Goal: Task Accomplishment & Management: Use online tool/utility

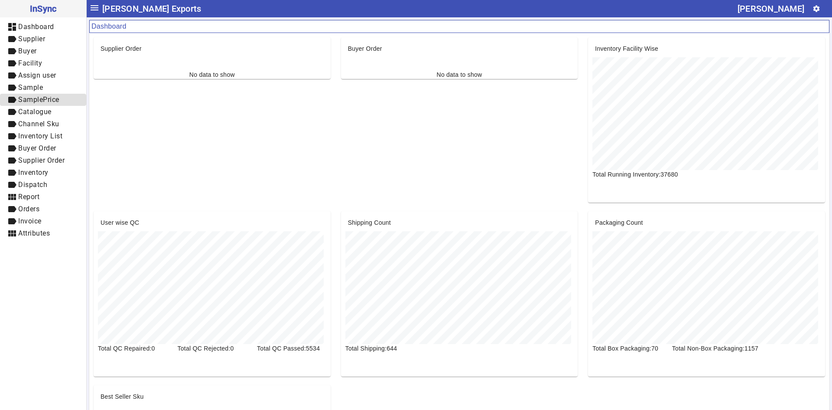
click at [42, 100] on span "SamplePrice" at bounding box center [38, 99] width 41 height 8
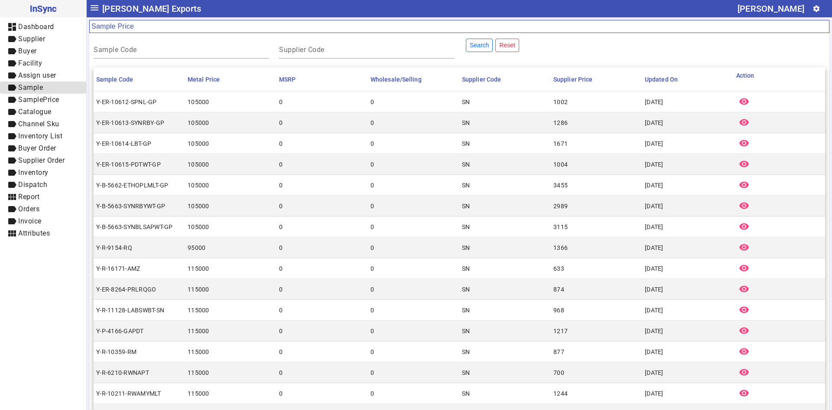
click at [46, 86] on span "label Sample" at bounding box center [43, 87] width 72 height 11
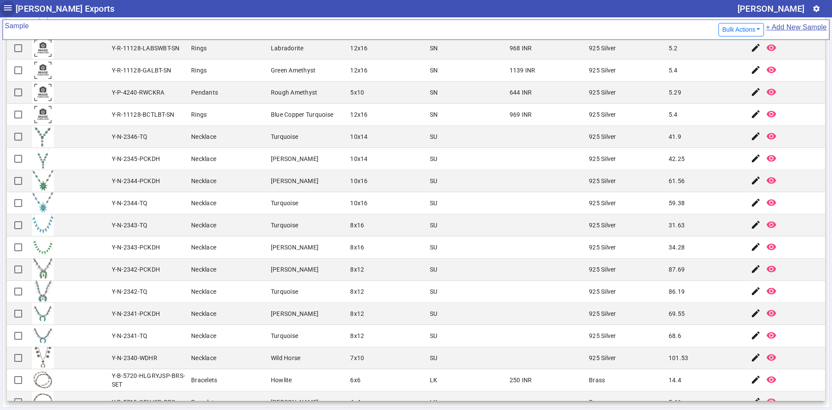
click at [11, 9] on mat-icon "menu" at bounding box center [8, 8] width 10 height 10
click at [9, 8] on mat-icon "menu" at bounding box center [8, 8] width 10 height 10
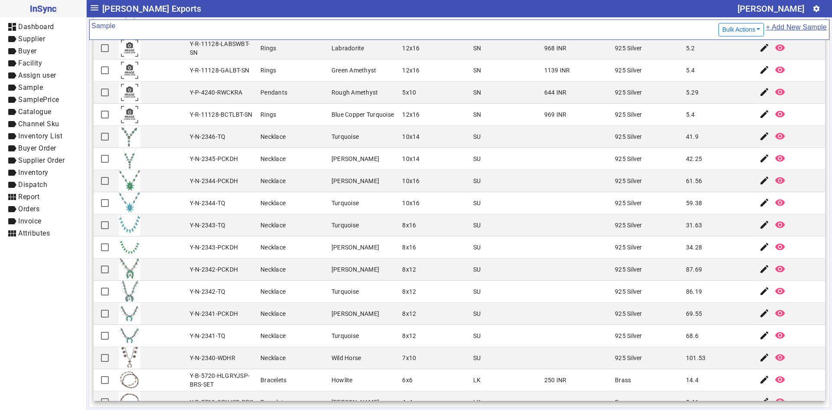
click at [97, 7] on mat-icon "menu" at bounding box center [94, 8] width 10 height 10
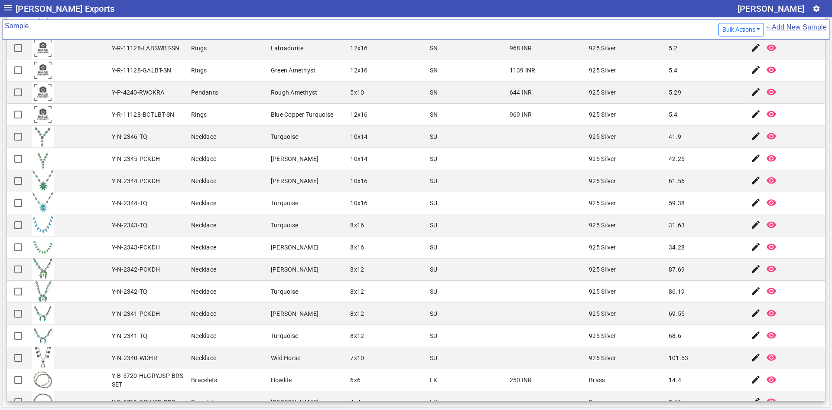
click at [6, 7] on mat-icon "menu" at bounding box center [8, 8] width 10 height 10
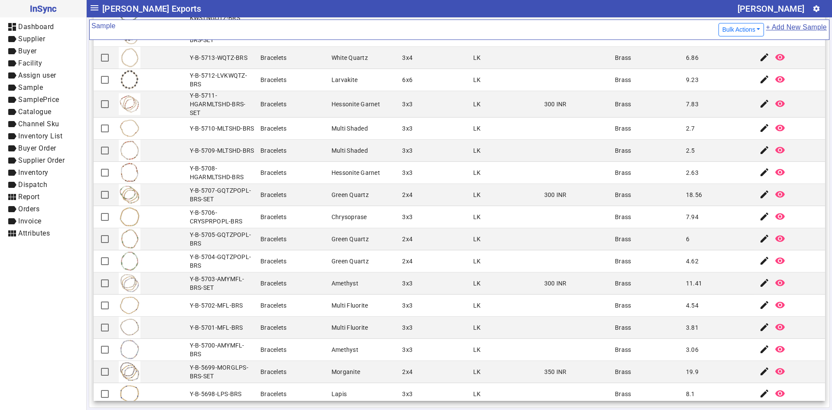
scroll to position [757, 0]
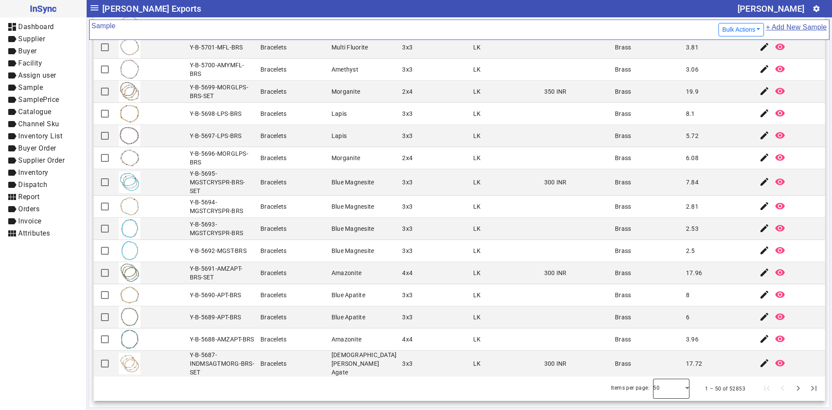
click at [668, 389] on div at bounding box center [671, 388] width 36 height 21
click at [666, 362] on mat-option "100" at bounding box center [659, 364] width 36 height 21
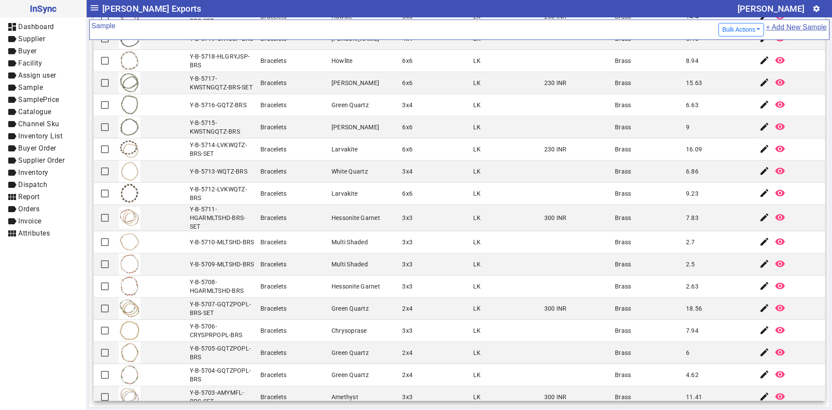
scroll to position [373, 0]
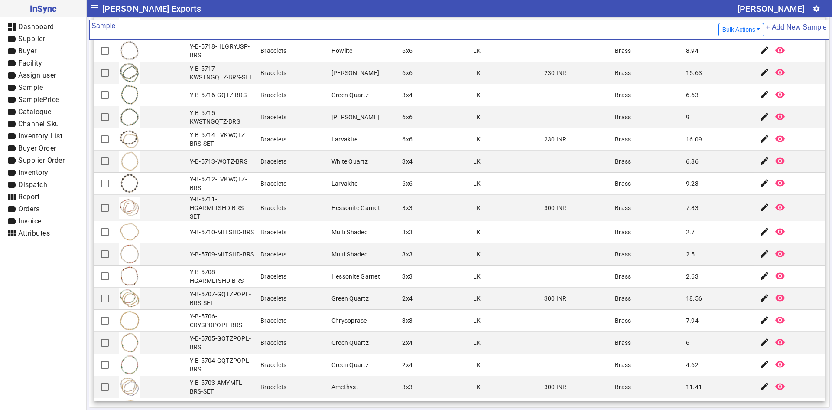
drag, startPoint x: 580, startPoint y: 297, endPoint x: 559, endPoint y: 308, distance: 22.9
drag, startPoint x: 559, startPoint y: 308, endPoint x: 514, endPoint y: 287, distance: 49.3
click at [514, 287] on mat-cell "LK" at bounding box center [506, 276] width 71 height 22
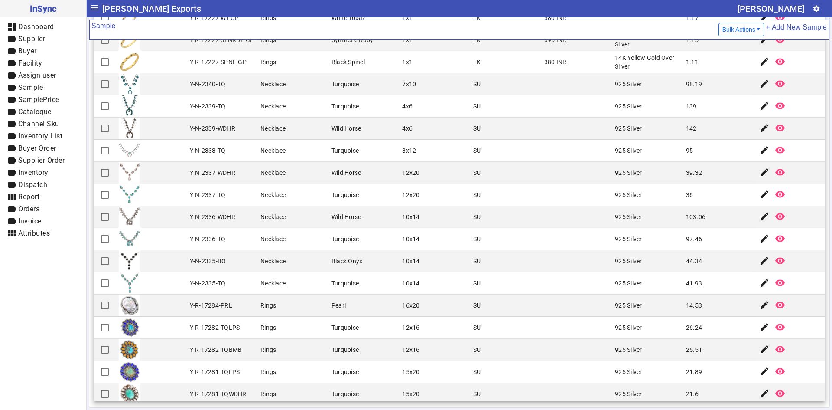
scroll to position [1871, 0]
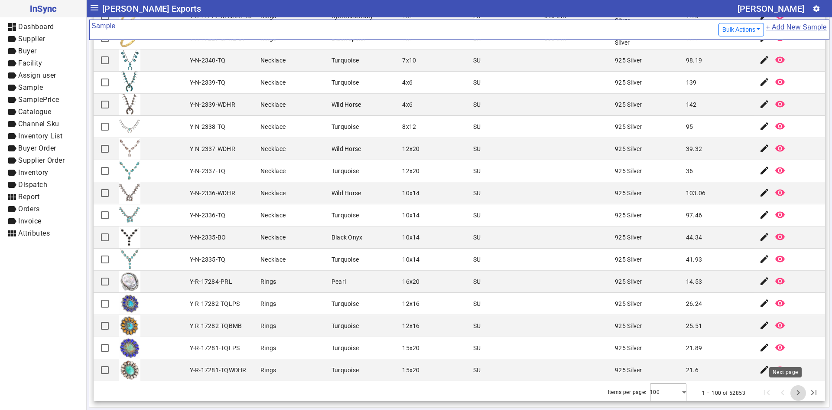
click at [788, 394] on span "Next page" at bounding box center [798, 392] width 21 height 21
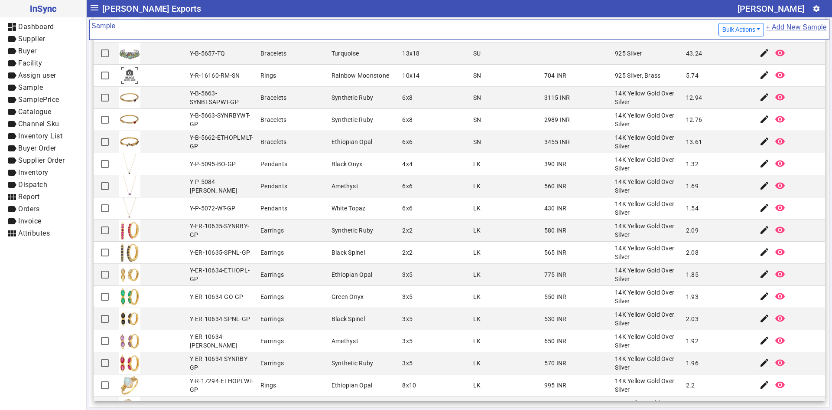
scroll to position [217, 0]
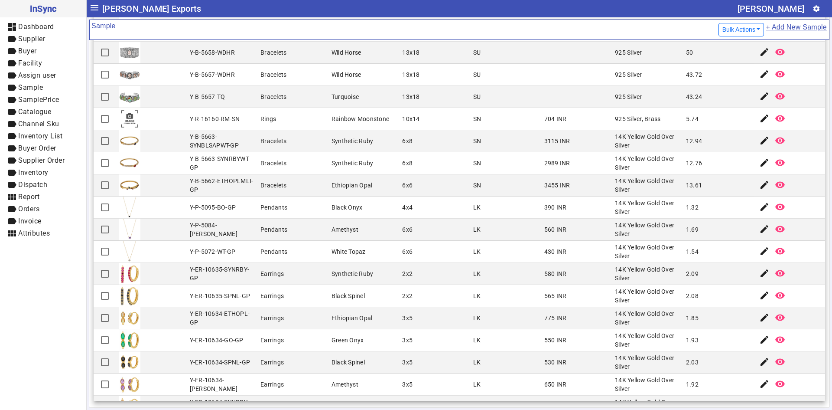
click at [567, 98] on mat-cell at bounding box center [577, 97] width 71 height 22
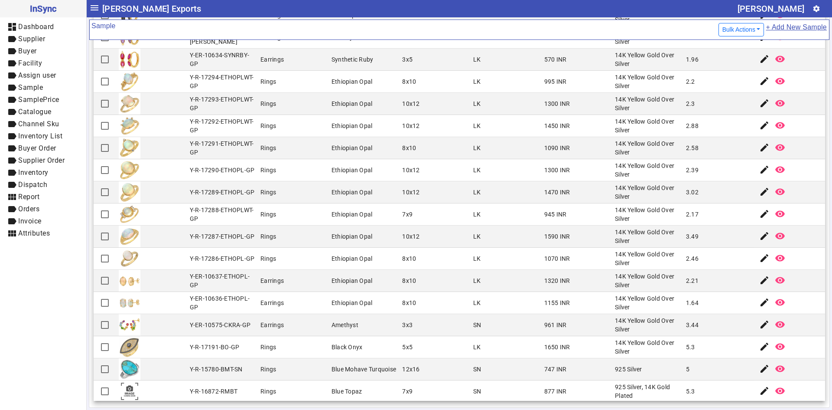
scroll to position [607, 0]
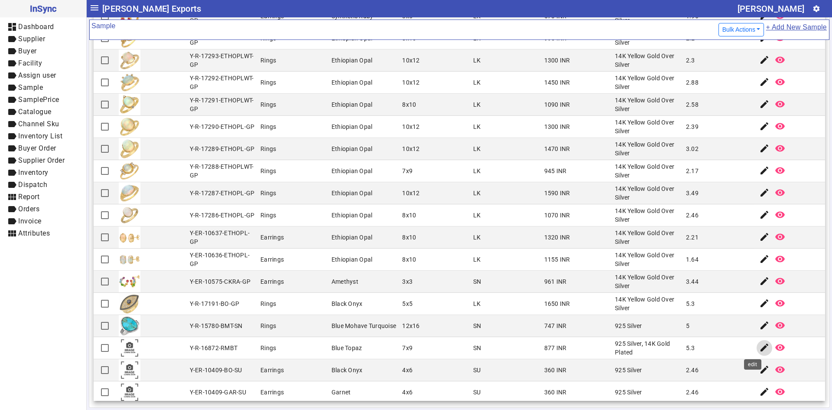
click at [759, 345] on mat-icon "edit" at bounding box center [764, 347] width 10 height 10
click at [759, 305] on mat-icon "edit" at bounding box center [764, 303] width 10 height 10
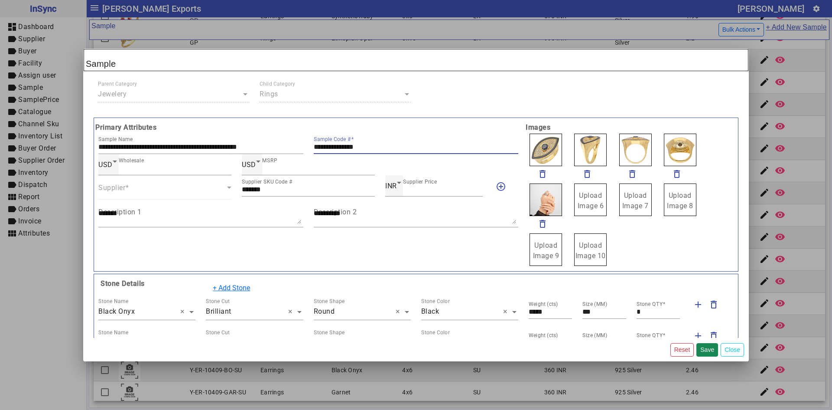
drag, startPoint x: 378, startPoint y: 147, endPoint x: 308, endPoint y: 147, distance: 70.2
click at [309, 147] on div "**********" at bounding box center [416, 143] width 215 height 21
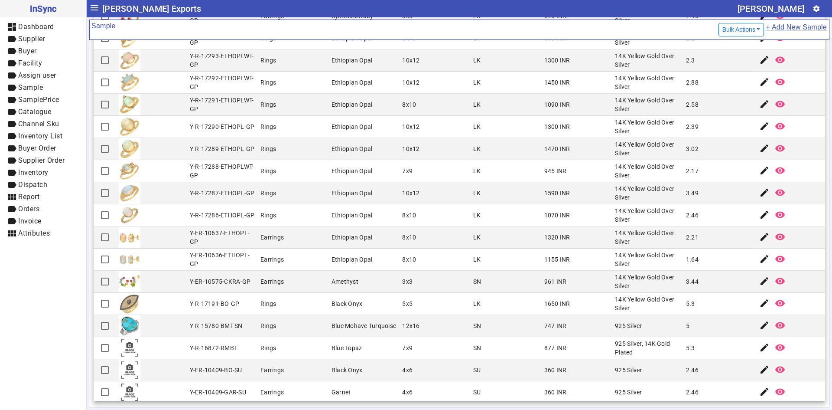
click at [542, 298] on mat-cell "1650 INR" at bounding box center [577, 304] width 71 height 22
click at [473, 367] on div "SU" at bounding box center [477, 369] width 8 height 9
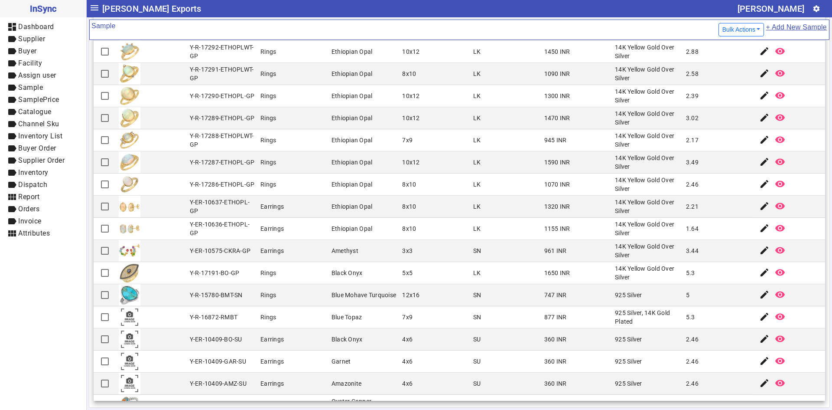
scroll to position [650, 0]
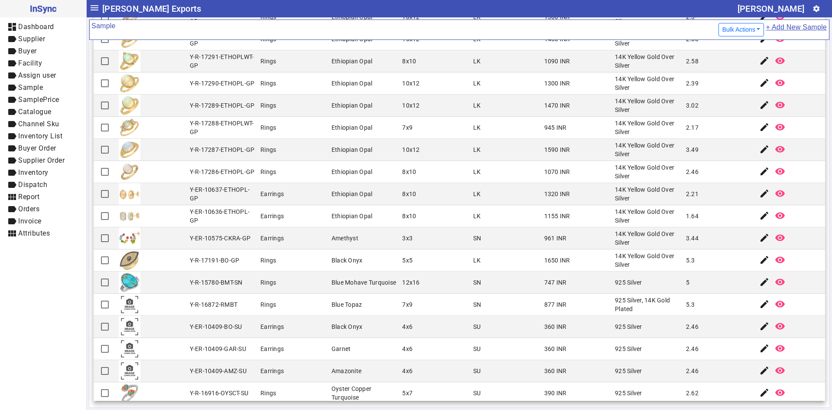
click at [643, 348] on mat-cell "925 Silver" at bounding box center [647, 349] width 71 height 22
